Goal: Feedback & Contribution: Submit feedback/report problem

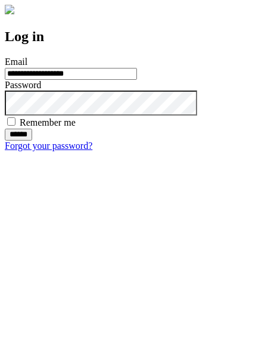
type input "**********"
click at [32, 141] on input "******" at bounding box center [18, 135] width 27 height 12
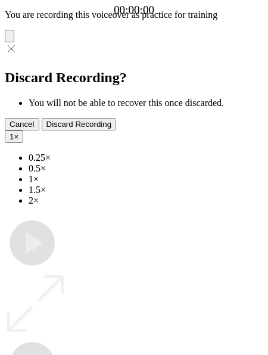
type input "**********"
